Goal: Task Accomplishment & Management: Use online tool/utility

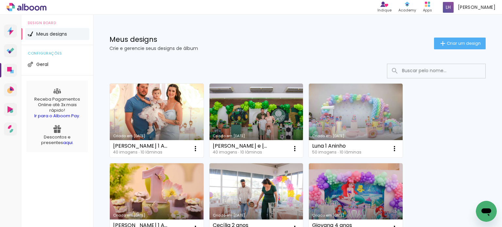
click at [148, 119] on link "Criado em [DATE]" at bounding box center [157, 121] width 94 height 74
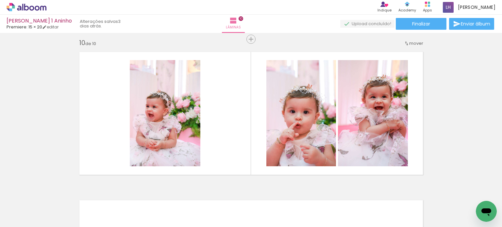
scroll to position [0, 1017]
drag, startPoint x: 153, startPoint y: 225, endPoint x: 10, endPoint y: 1, distance: 265.3
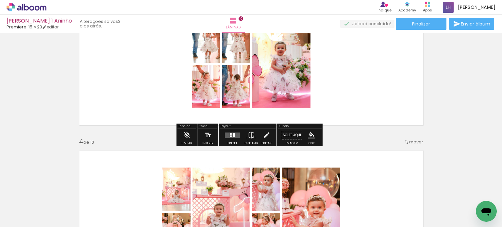
scroll to position [359, 0]
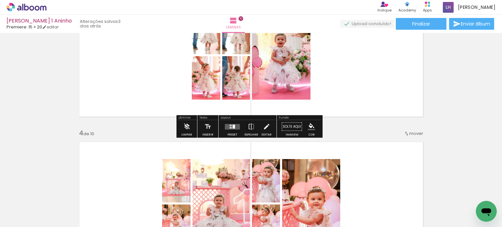
click at [233, 126] on div at bounding box center [234, 126] width 2 height 4
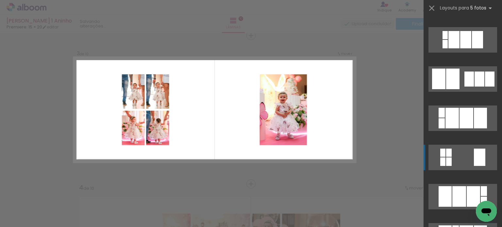
scroll to position [1012, 0]
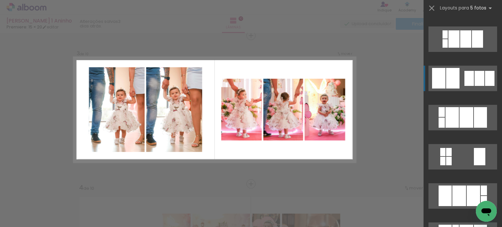
click at [464, 84] on div at bounding box center [468, 78] width 9 height 15
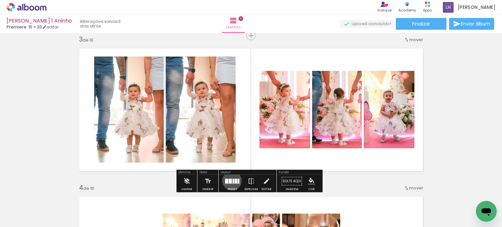
drag, startPoint x: 230, startPoint y: 180, endPoint x: 280, endPoint y: 158, distance: 54.4
click at [231, 180] on quentale-layouter at bounding box center [232, 181] width 15 height 6
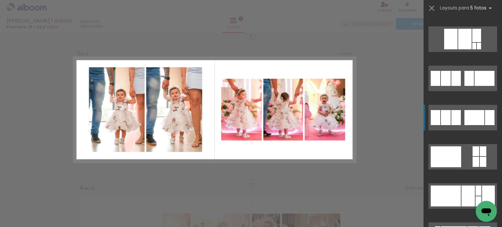
scroll to position [2397, 0]
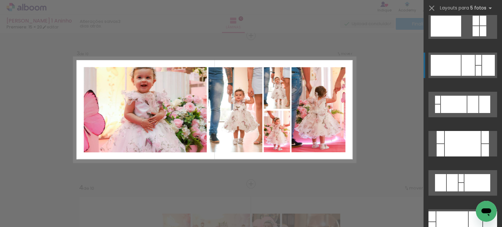
click at [472, 62] on div at bounding box center [467, 65] width 13 height 21
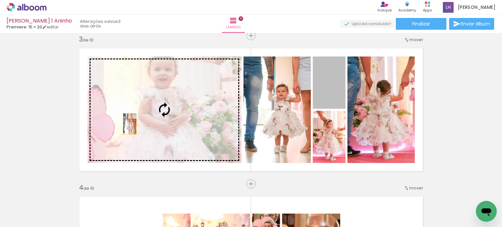
drag, startPoint x: 329, startPoint y: 90, endPoint x: 127, endPoint y: 124, distance: 204.9
click at [0, 0] on slot at bounding box center [0, 0] width 0 height 0
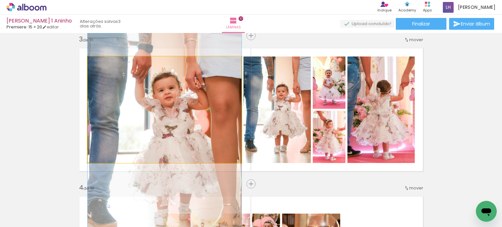
drag, startPoint x: 163, startPoint y: 110, endPoint x: 157, endPoint y: 132, distance: 23.1
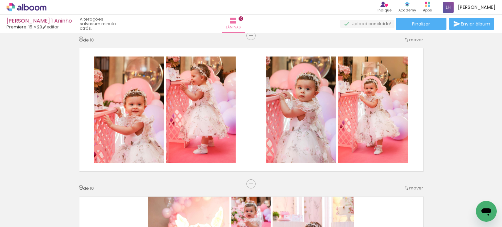
scroll to position [0, 616]
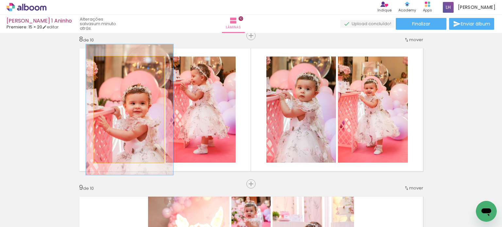
drag, startPoint x: 107, startPoint y: 61, endPoint x: 113, endPoint y: 62, distance: 6.4
type paper-slider "127"
click at [113, 62] on div at bounding box center [114, 63] width 10 height 10
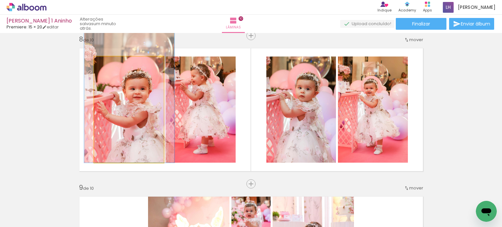
drag, startPoint x: 119, startPoint y: 111, endPoint x: 119, endPoint y: 84, distance: 26.8
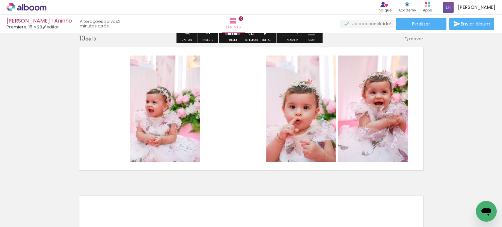
scroll to position [1340, 0]
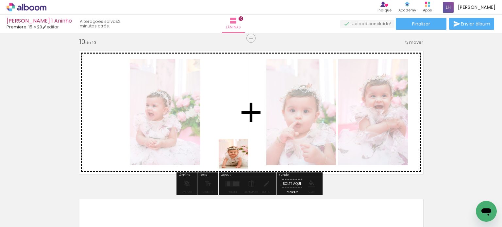
drag, startPoint x: 259, startPoint y: 209, endPoint x: 224, endPoint y: 134, distance: 82.1
click at [224, 134] on quentale-workspace at bounding box center [251, 113] width 502 height 227
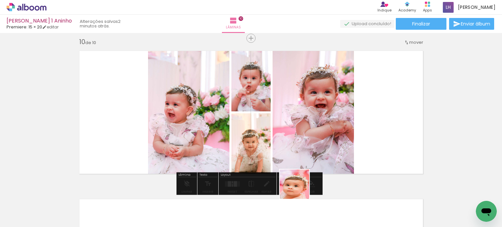
drag, startPoint x: 299, startPoint y: 189, endPoint x: 305, endPoint y: 131, distance: 58.7
click at [305, 131] on quentale-workspace at bounding box center [251, 113] width 502 height 227
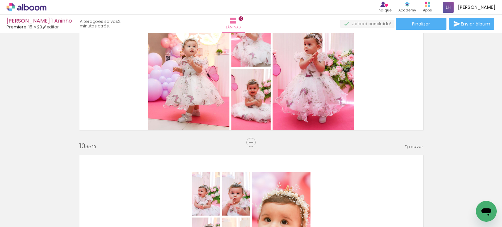
scroll to position [1242, 0]
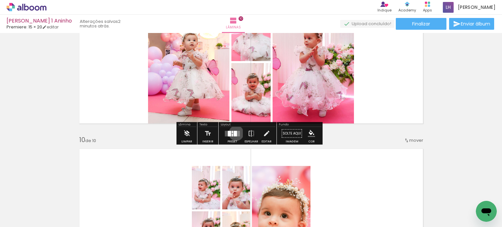
click at [234, 133] on div at bounding box center [235, 134] width 3 height 6
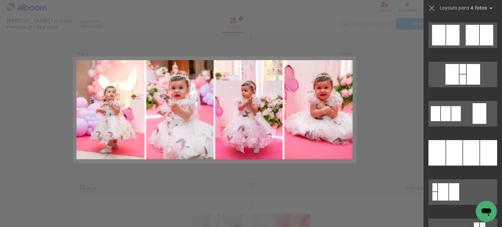
scroll to position [588, 0]
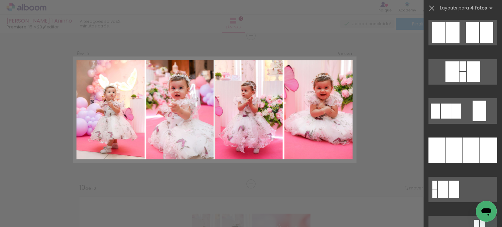
click at [480, 149] on div at bounding box center [488, 149] width 17 height 25
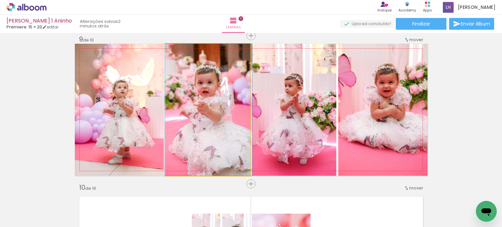
drag, startPoint x: 215, startPoint y: 139, endPoint x: 216, endPoint y: 124, distance: 15.4
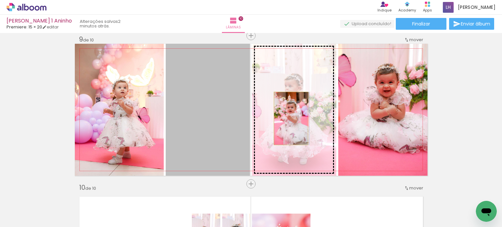
drag, startPoint x: 216, startPoint y: 125, endPoint x: 288, endPoint y: 118, distance: 72.8
click at [0, 0] on slot at bounding box center [0, 0] width 0 height 0
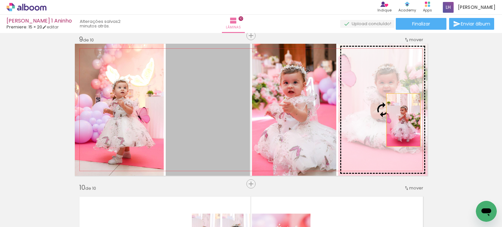
drag, startPoint x: 208, startPoint y: 137, endPoint x: 400, endPoint y: 120, distance: 193.4
click at [0, 0] on slot at bounding box center [0, 0] width 0 height 0
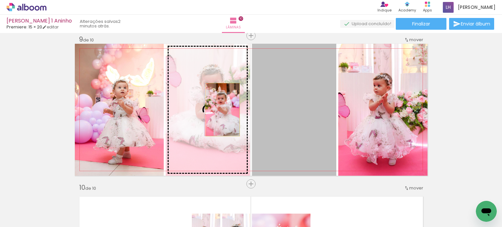
drag, startPoint x: 290, startPoint y: 121, endPoint x: 220, endPoint y: 109, distance: 70.9
click at [0, 0] on slot at bounding box center [0, 0] width 0 height 0
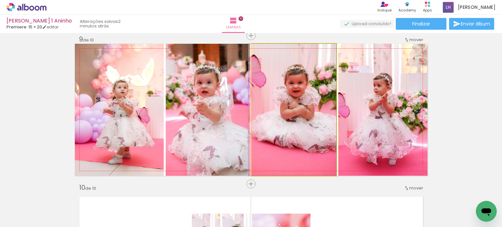
drag, startPoint x: 303, startPoint y: 125, endPoint x: 293, endPoint y: 138, distance: 16.7
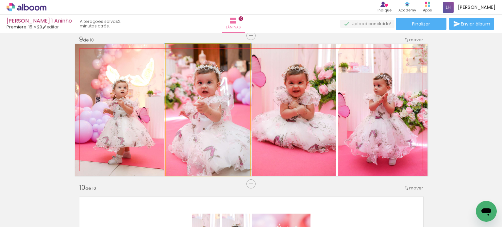
drag, startPoint x: 208, startPoint y: 143, endPoint x: 208, endPoint y: 134, distance: 9.5
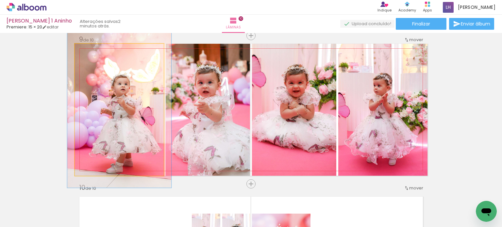
drag, startPoint x: 88, startPoint y: 52, endPoint x: 92, endPoint y: 53, distance: 4.4
type paper-slider "119"
click at [92, 53] on div at bounding box center [94, 51] width 6 height 6
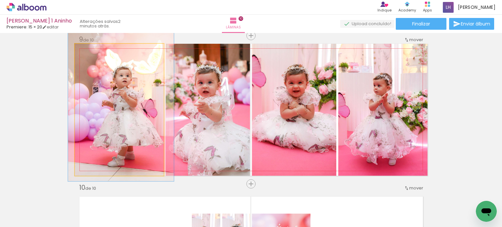
drag, startPoint x: 122, startPoint y: 89, endPoint x: 123, endPoint y: 82, distance: 7.6
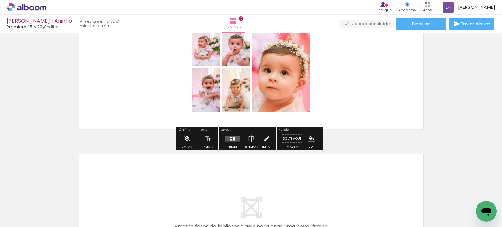
scroll to position [1390, 0]
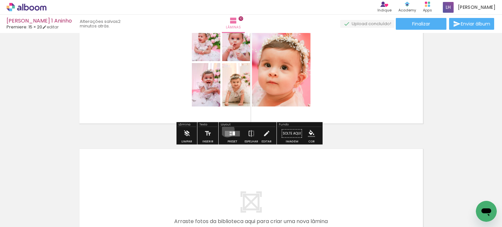
click at [226, 130] on div at bounding box center [232, 133] width 18 height 13
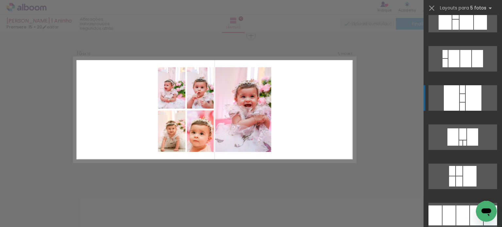
scroll to position [1633, 0]
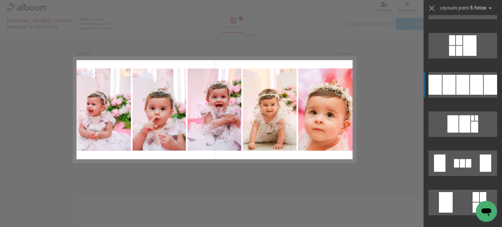
click at [472, 82] on div at bounding box center [476, 85] width 13 height 20
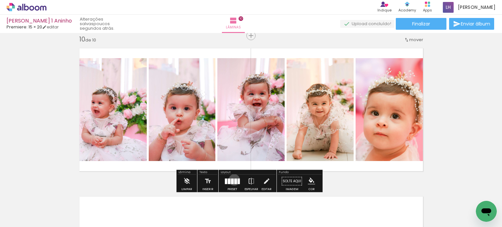
click at [234, 180] on div at bounding box center [235, 181] width 3 height 6
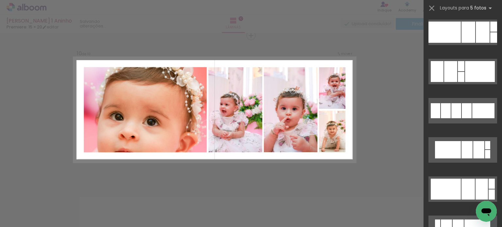
scroll to position [3220, 0]
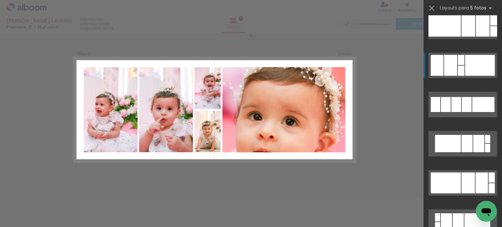
click at [473, 69] on div at bounding box center [480, 65] width 30 height 21
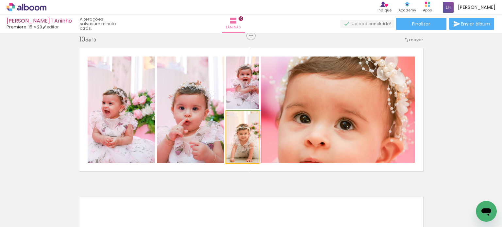
drag, startPoint x: 235, startPoint y: 139, endPoint x: 284, endPoint y: 124, distance: 51.6
click at [0, 0] on slot at bounding box center [0, 0] width 0 height 0
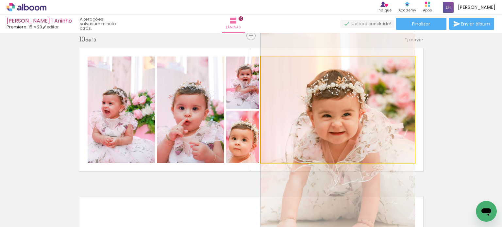
drag, startPoint x: 334, startPoint y: 134, endPoint x: 337, endPoint y: 150, distance: 16.6
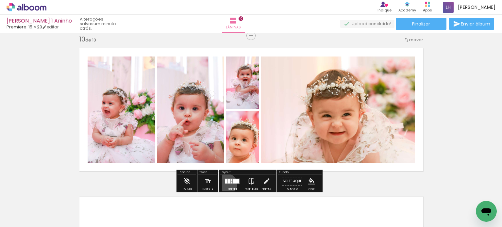
drag, startPoint x: 225, startPoint y: 184, endPoint x: 273, endPoint y: 159, distance: 54.2
click at [225, 184] on div at bounding box center [232, 181] width 18 height 13
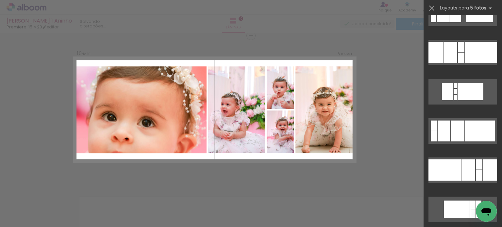
scroll to position [3710, 0]
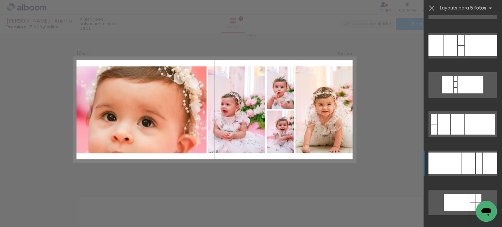
click at [458, 163] on quentale-layouter at bounding box center [462, 163] width 69 height 25
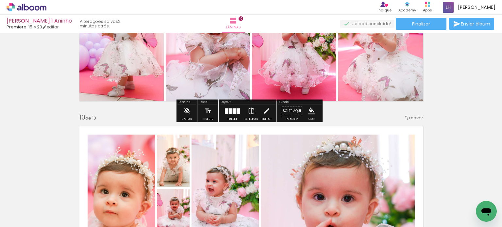
scroll to position [1277, 0]
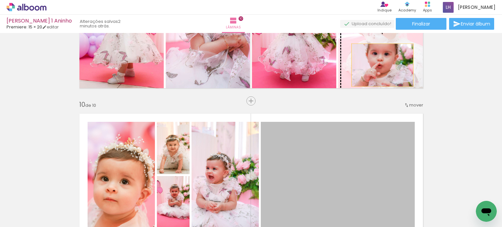
drag, startPoint x: 371, startPoint y: 156, endPoint x: 379, endPoint y: 65, distance: 91.8
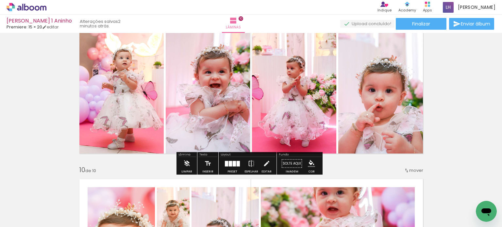
scroll to position [1179, 0]
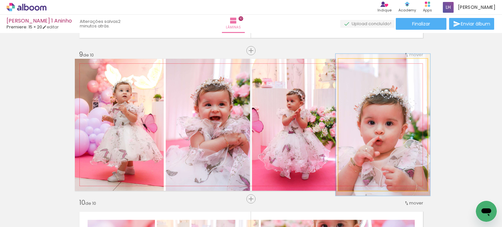
type paper-slider "106"
click at [353, 68] on div at bounding box center [355, 66] width 6 height 6
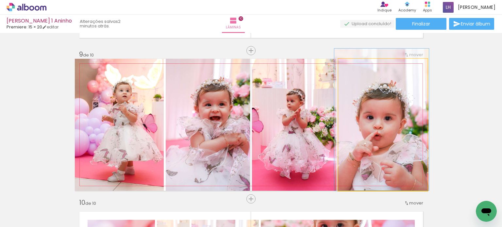
drag, startPoint x: 379, startPoint y: 121, endPoint x: 378, endPoint y: 93, distance: 27.5
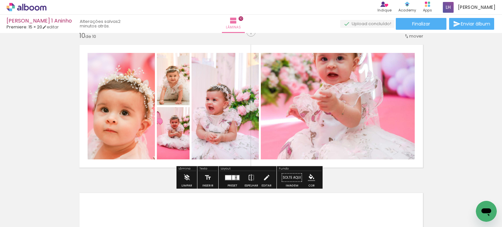
scroll to position [1343, 0]
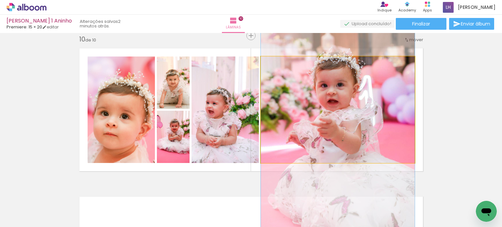
drag, startPoint x: 317, startPoint y: 135, endPoint x: 316, endPoint y: 157, distance: 22.9
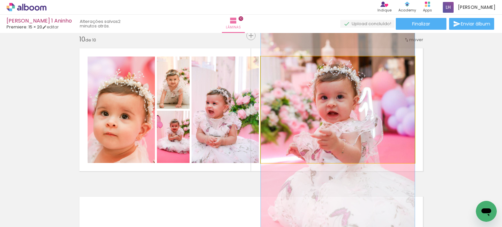
drag, startPoint x: 333, startPoint y: 98, endPoint x: 334, endPoint y: 110, distance: 12.2
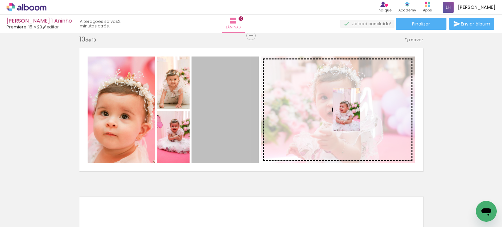
drag, startPoint x: 219, startPoint y: 132, endPoint x: 363, endPoint y: 107, distance: 145.8
click at [0, 0] on slot at bounding box center [0, 0] width 0 height 0
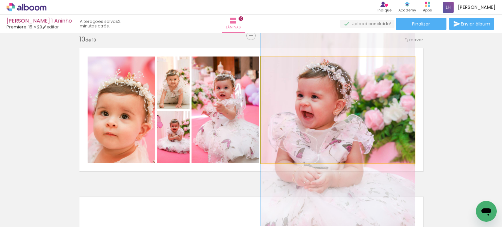
drag, startPoint x: 330, startPoint y: 114, endPoint x: 339, endPoint y: 115, distance: 8.2
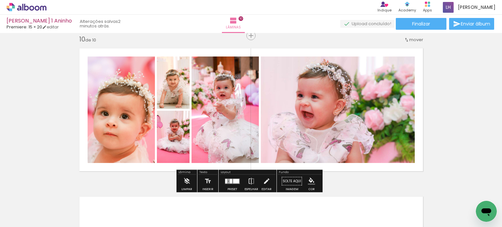
click at [236, 180] on div at bounding box center [236, 181] width 6 height 5
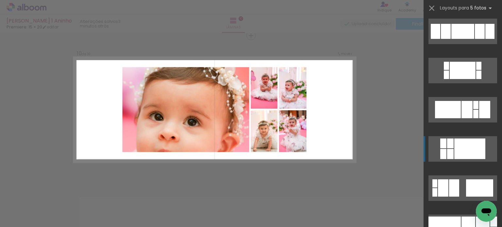
scroll to position [3116, 0]
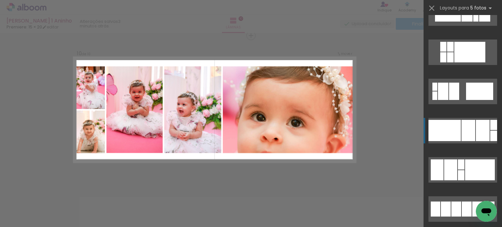
click at [461, 128] on div at bounding box center [468, 130] width 14 height 21
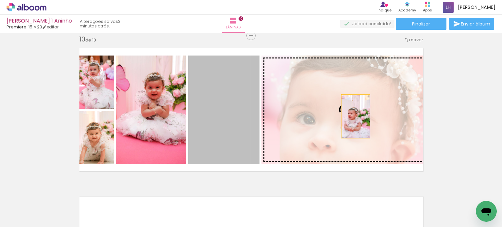
drag, startPoint x: 208, startPoint y: 128, endPoint x: 353, endPoint y: 116, distance: 145.5
click at [0, 0] on slot at bounding box center [0, 0] width 0 height 0
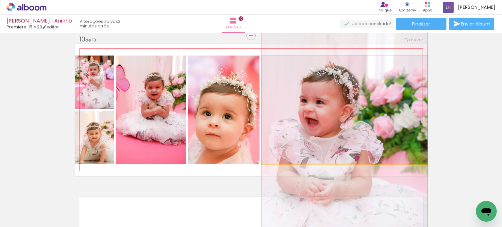
drag, startPoint x: 334, startPoint y: 122, endPoint x: 362, endPoint y: 128, distance: 28.3
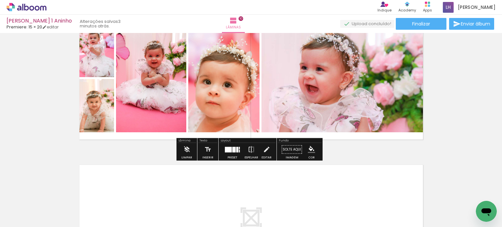
scroll to position [1375, 0]
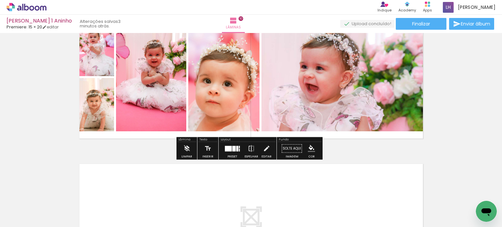
click at [227, 153] on div at bounding box center [232, 148] width 18 height 13
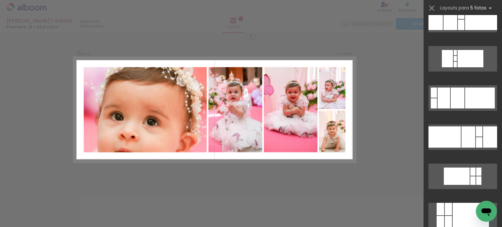
scroll to position [3671, 0]
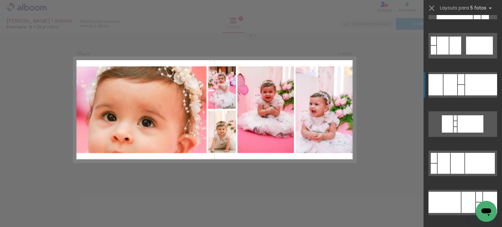
click at [468, 90] on div at bounding box center [481, 84] width 32 height 21
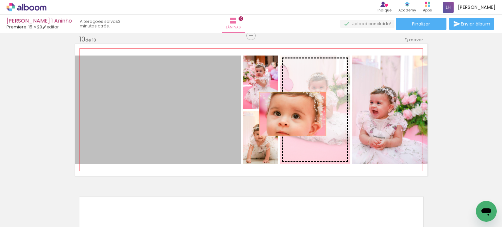
drag, startPoint x: 154, startPoint y: 127, endPoint x: 304, endPoint y: 112, distance: 150.7
click at [0, 0] on slot at bounding box center [0, 0] width 0 height 0
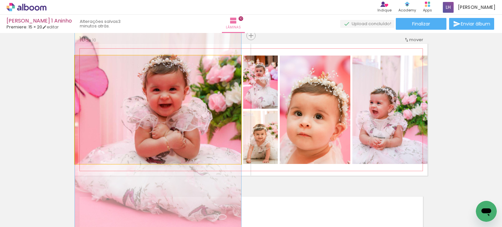
drag, startPoint x: 170, startPoint y: 106, endPoint x: 174, endPoint y: 137, distance: 30.9
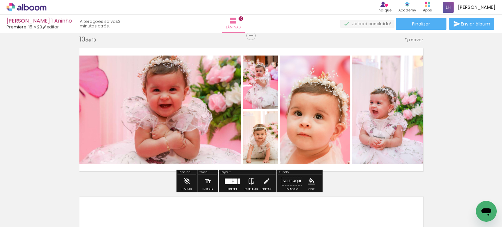
click at [234, 182] on div at bounding box center [235, 181] width 3 height 6
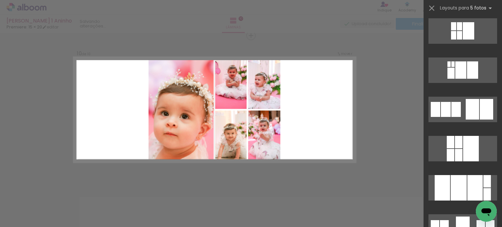
scroll to position [0, 0]
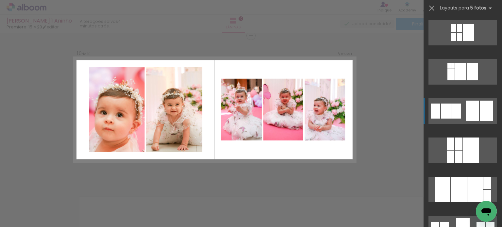
click at [479, 119] on div at bounding box center [485, 111] width 13 height 21
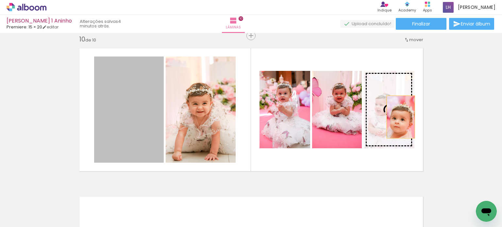
drag, startPoint x: 126, startPoint y: 125, endPoint x: 398, endPoint y: 117, distance: 271.5
click at [0, 0] on slot at bounding box center [0, 0] width 0 height 0
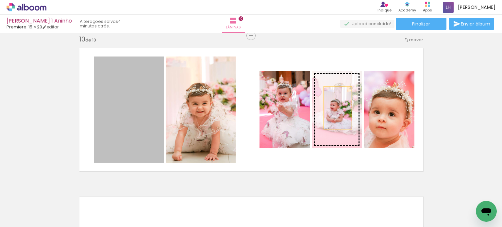
drag, startPoint x: 125, startPoint y: 135, endPoint x: 335, endPoint y: 108, distance: 211.4
click at [0, 0] on slot at bounding box center [0, 0] width 0 height 0
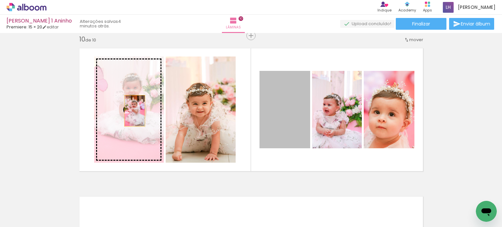
drag, startPoint x: 285, startPoint y: 125, endPoint x: 126, endPoint y: 110, distance: 159.1
click at [0, 0] on slot at bounding box center [0, 0] width 0 height 0
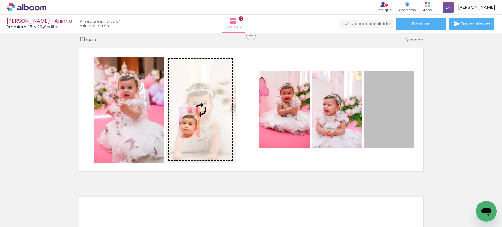
drag, startPoint x: 353, startPoint y: 132, endPoint x: 186, endPoint y: 122, distance: 166.5
click at [0, 0] on slot at bounding box center [0, 0] width 0 height 0
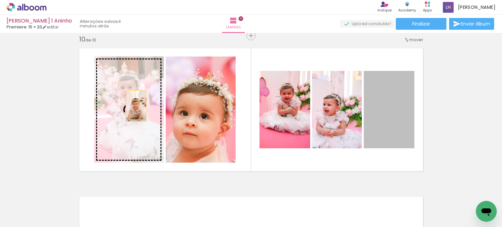
drag, startPoint x: 392, startPoint y: 119, endPoint x: 133, endPoint y: 106, distance: 258.7
click at [0, 0] on slot at bounding box center [0, 0] width 0 height 0
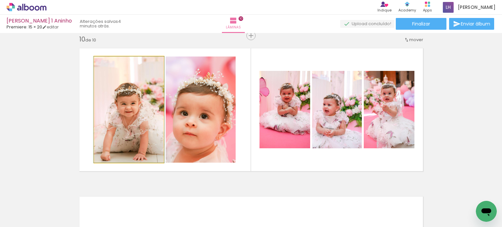
drag, startPoint x: 122, startPoint y: 120, endPoint x: 122, endPoint y: 106, distance: 13.7
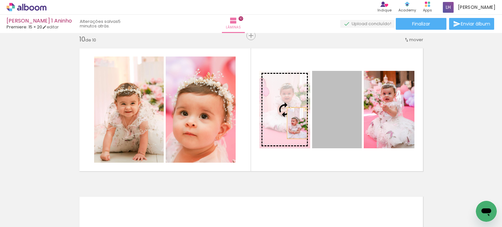
drag, startPoint x: 324, startPoint y: 125, endPoint x: 273, endPoint y: 120, distance: 50.9
click at [0, 0] on slot at bounding box center [0, 0] width 0 height 0
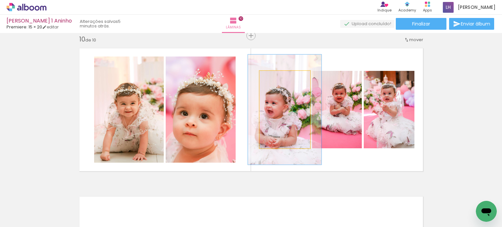
drag, startPoint x: 272, startPoint y: 75, endPoint x: 287, endPoint y: 109, distance: 36.8
click at [282, 77] on div at bounding box center [284, 78] width 10 height 10
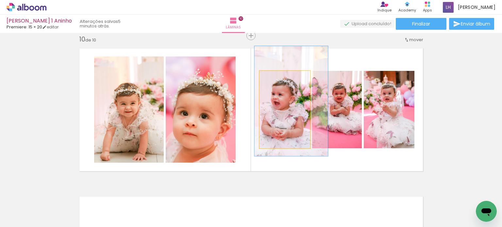
drag, startPoint x: 289, startPoint y: 122, endPoint x: 296, endPoint y: 114, distance: 10.7
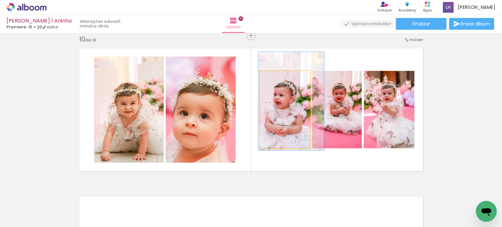
drag, startPoint x: 285, startPoint y: 79, endPoint x: 281, endPoint y: 79, distance: 3.9
type paper-slider "127"
click at [281, 79] on div at bounding box center [281, 78] width 10 height 10
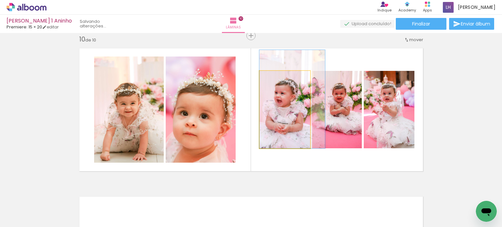
drag, startPoint x: 289, startPoint y: 135, endPoint x: 290, endPoint y: 127, distance: 8.2
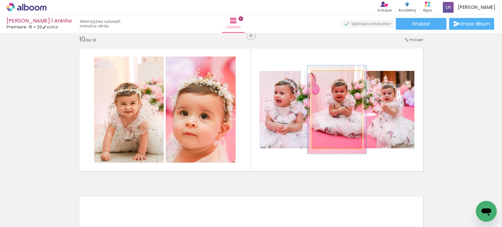
drag, startPoint x: 324, startPoint y: 78, endPoint x: 328, endPoint y: 87, distance: 9.8
type paper-slider "117"
click at [328, 79] on div at bounding box center [330, 78] width 6 height 6
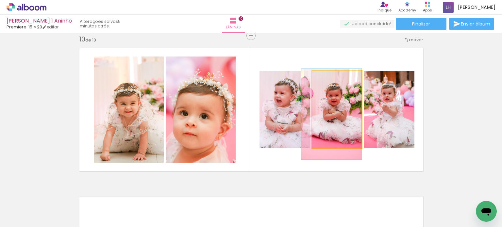
drag, startPoint x: 343, startPoint y: 121, endPoint x: 328, endPoint y: 125, distance: 15.8
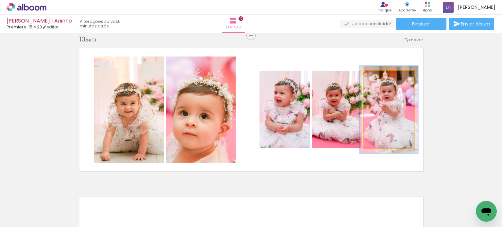
drag, startPoint x: 376, startPoint y: 76, endPoint x: 379, endPoint y: 77, distance: 3.3
type paper-slider "114"
click at [379, 77] on div at bounding box center [382, 78] width 6 height 6
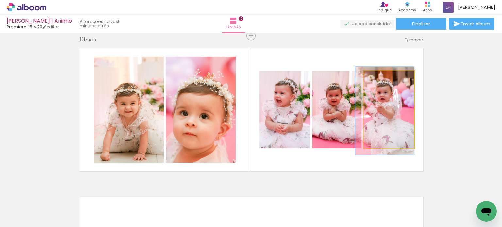
drag, startPoint x: 396, startPoint y: 115, endPoint x: 389, endPoint y: 116, distance: 7.0
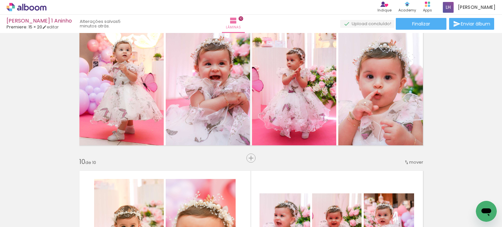
scroll to position [1212, 0]
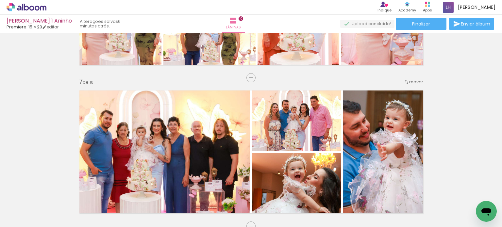
scroll to position [853, 0]
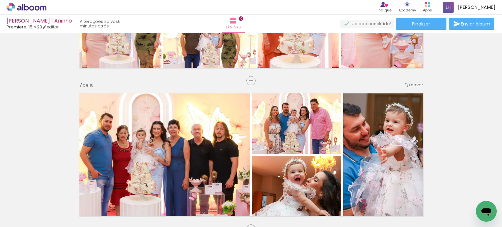
drag, startPoint x: 475, startPoint y: 135, endPoint x: 473, endPoint y: 129, distance: 6.4
drag, startPoint x: 473, startPoint y: 129, endPoint x: 468, endPoint y: 158, distance: 29.9
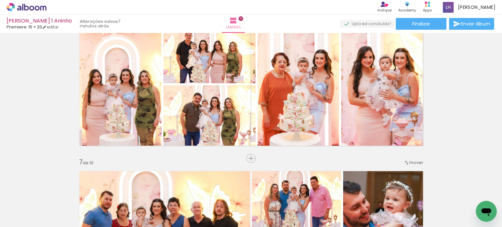
scroll to position [755, 0]
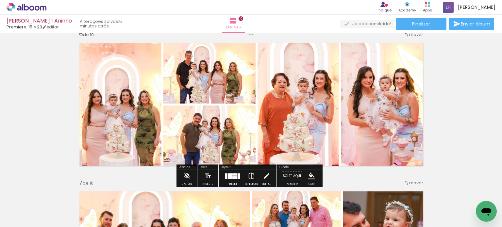
scroll to position [0, 616]
